Goal: Task Accomplishment & Management: Use online tool/utility

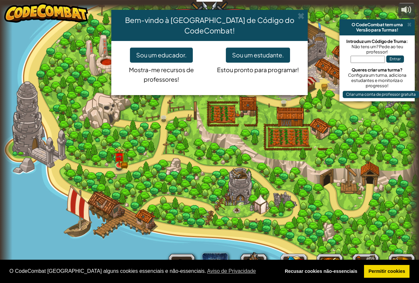
select select "pt-PT"
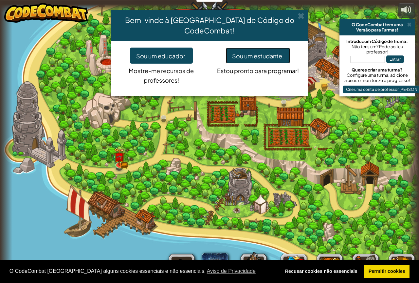
click at [242, 52] on font "Sou um estudante." at bounding box center [258, 56] width 52 height 8
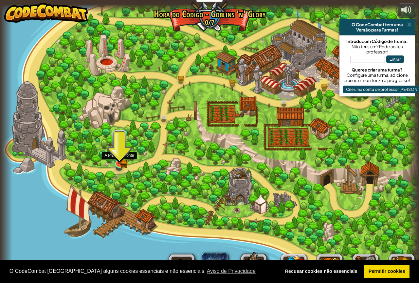
click at [118, 156] on img at bounding box center [119, 152] width 7 height 7
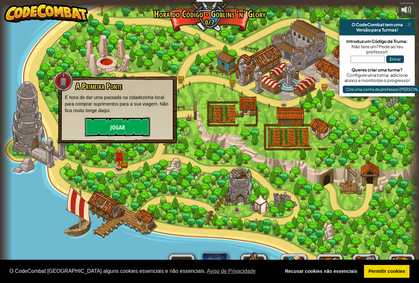
click at [138, 132] on button "Jogar" at bounding box center [118, 127] width 66 height 20
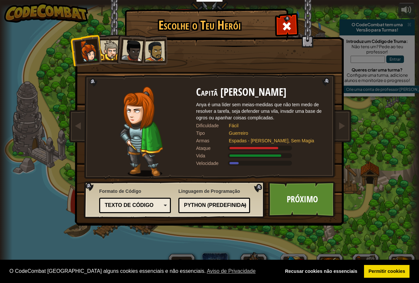
click at [110, 43] on div at bounding box center [110, 50] width 20 height 20
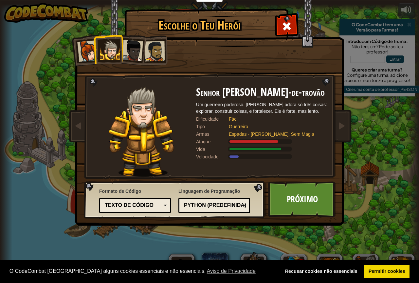
click at [119, 48] on div at bounding box center [110, 50] width 20 height 20
click at [129, 51] on div at bounding box center [133, 51] width 22 height 22
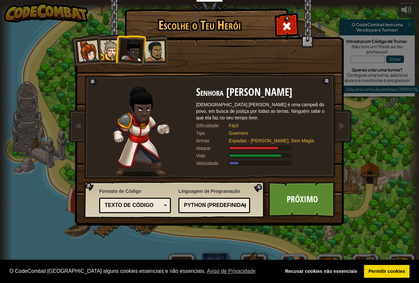
click at [157, 52] on div at bounding box center [155, 51] width 20 height 20
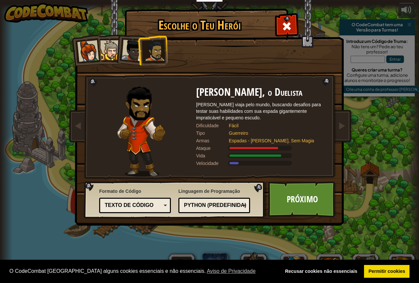
click at [150, 50] on div at bounding box center [155, 51] width 20 height 20
click at [138, 50] on li at bounding box center [153, 50] width 30 height 30
click at [81, 55] on div at bounding box center [88, 51] width 22 height 22
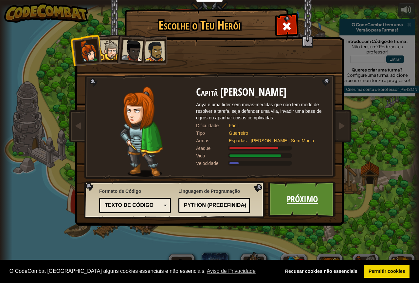
click at [288, 186] on link "Próximo" at bounding box center [302, 199] width 68 height 36
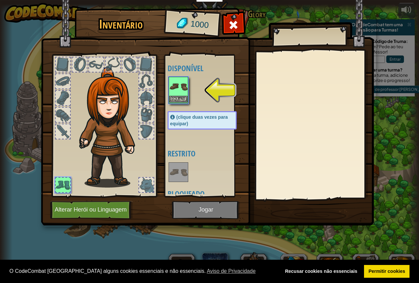
click at [184, 89] on img at bounding box center [178, 86] width 18 height 18
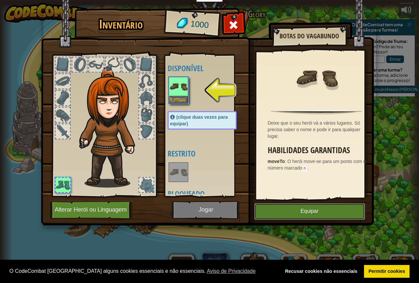
click at [328, 206] on button "Equipar" at bounding box center [310, 211] width 111 height 16
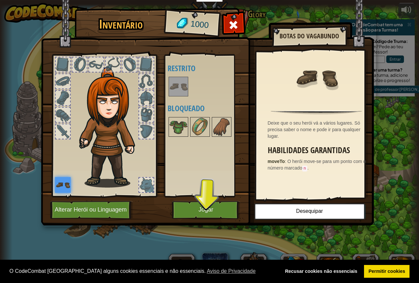
click at [66, 97] on div at bounding box center [63, 98] width 14 height 14
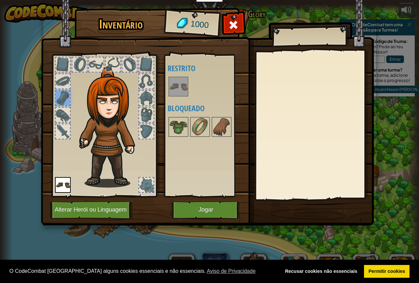
click at [129, 56] on div at bounding box center [104, 123] width 108 height 147
click at [125, 68] on div at bounding box center [130, 64] width 14 height 14
click at [147, 101] on div at bounding box center [146, 98] width 14 height 14
click at [144, 115] on div at bounding box center [146, 114] width 14 height 14
click at [149, 127] on div at bounding box center [146, 131] width 14 height 14
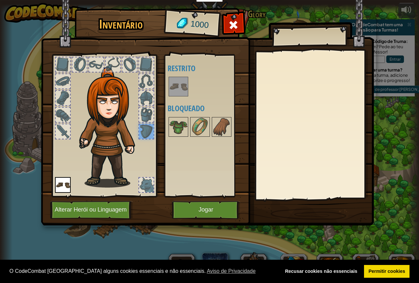
click at [60, 65] on div at bounding box center [63, 64] width 14 height 14
click at [79, 66] on div at bounding box center [79, 64] width 14 height 14
click at [149, 181] on div at bounding box center [146, 185] width 14 height 14
click at [177, 81] on img at bounding box center [178, 86] width 18 height 18
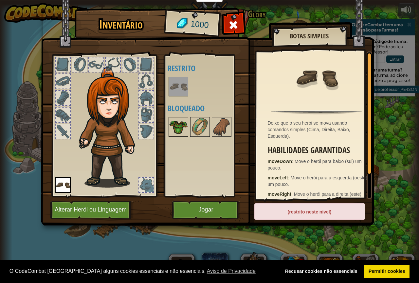
click at [177, 131] on img at bounding box center [178, 127] width 18 height 18
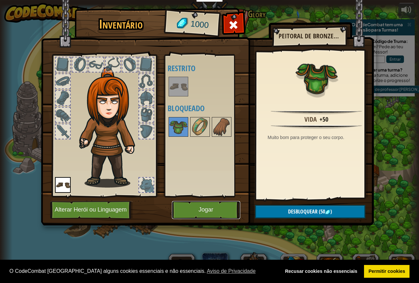
click at [185, 207] on button "Jogar" at bounding box center [206, 210] width 68 height 18
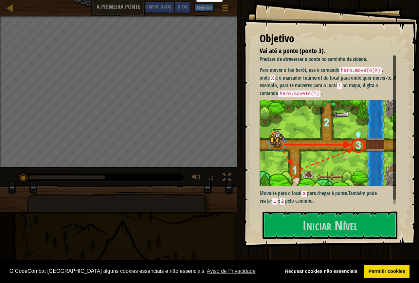
click at [322, 208] on div "Objetivo Vai até a ponte (ponto 3). Precisas de atravessar a ponte no caminho d…" at bounding box center [331, 123] width 176 height 247
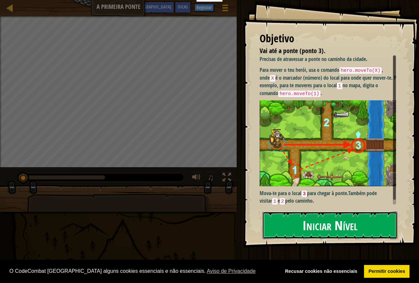
click at [319, 211] on button "Iniciar Nível" at bounding box center [330, 225] width 135 height 28
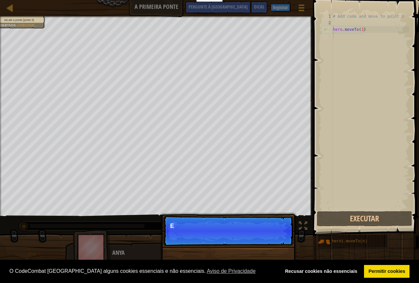
scroll to position [3, 0]
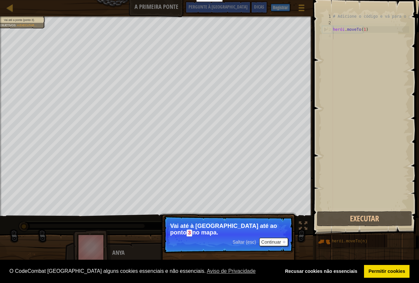
click at [260, 240] on div "Saltar (esc) Continuar Vai até à ponte indo até ao ponto 3 no mapa." at bounding box center [228, 264] width 137 height 97
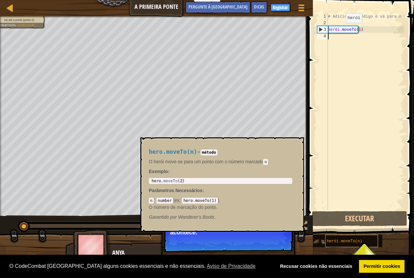
click at [356, 241] on font "herói.moveTo(n)" at bounding box center [344, 241] width 35 height 5
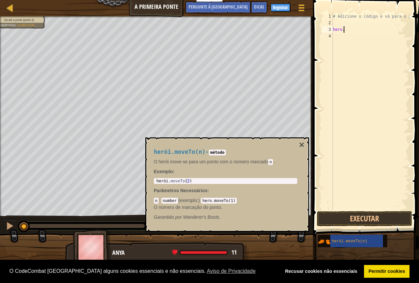
scroll to position [3, 1]
type textarea "hero."
type textarea "hero.moveTo(2)"
drag, startPoint x: 186, startPoint y: 182, endPoint x: 158, endPoint y: 181, distance: 28.2
click at [158, 181] on div "herói . moveTo ( 2 )" at bounding box center [225, 186] width 141 height 14
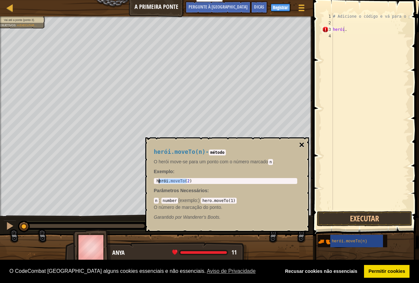
click at [300, 146] on font "×" at bounding box center [301, 145] width 5 height 10
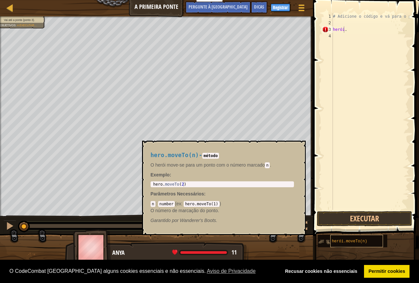
click at [343, 240] on font "herói.moveTo(n)" at bounding box center [349, 241] width 35 height 5
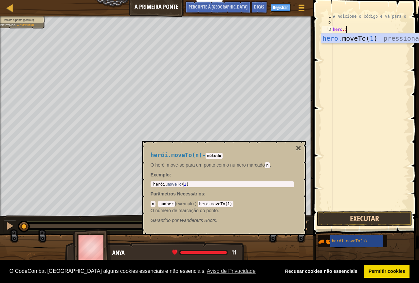
type textarea "hero.1"
click at [358, 210] on span at bounding box center [366, 108] width 111 height 255
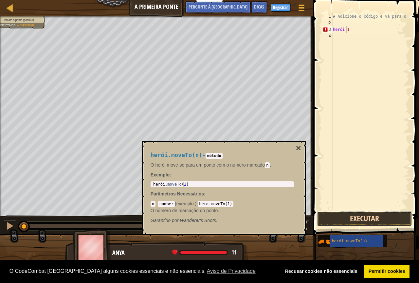
click at [357, 218] on button "Executar" at bounding box center [364, 218] width 95 height 15
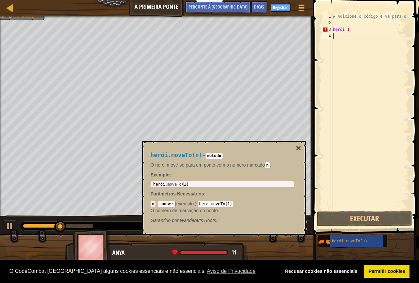
type textarea "hero.1"
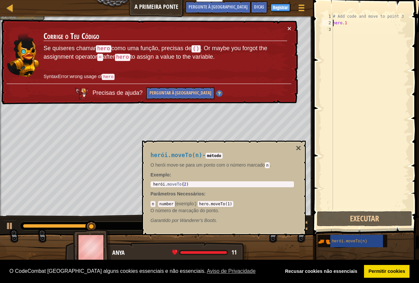
scroll to position [3, 0]
